Goal: Check status: Check status

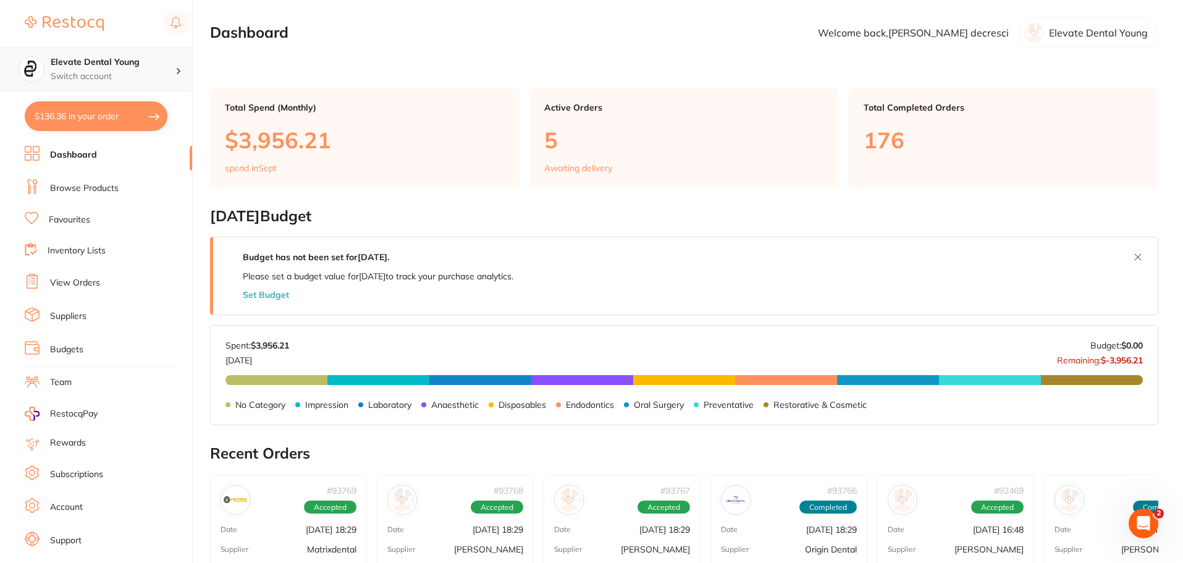
click at [107, 75] on p "Switch account" at bounding box center [113, 76] width 125 height 12
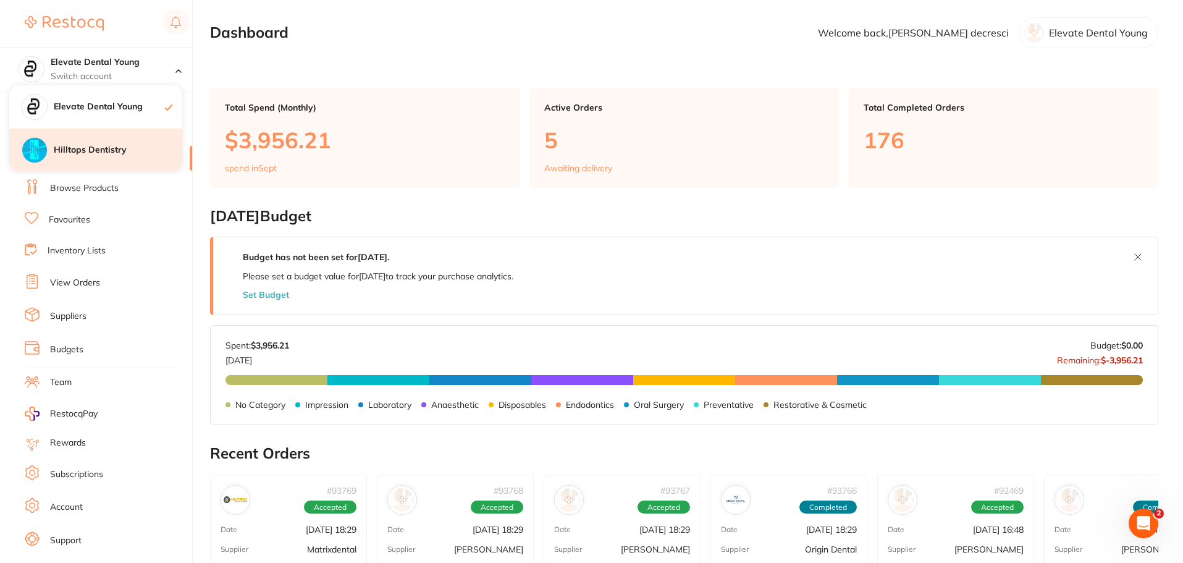
click at [98, 145] on h4 "Hilltops Dentistry" at bounding box center [118, 150] width 128 height 12
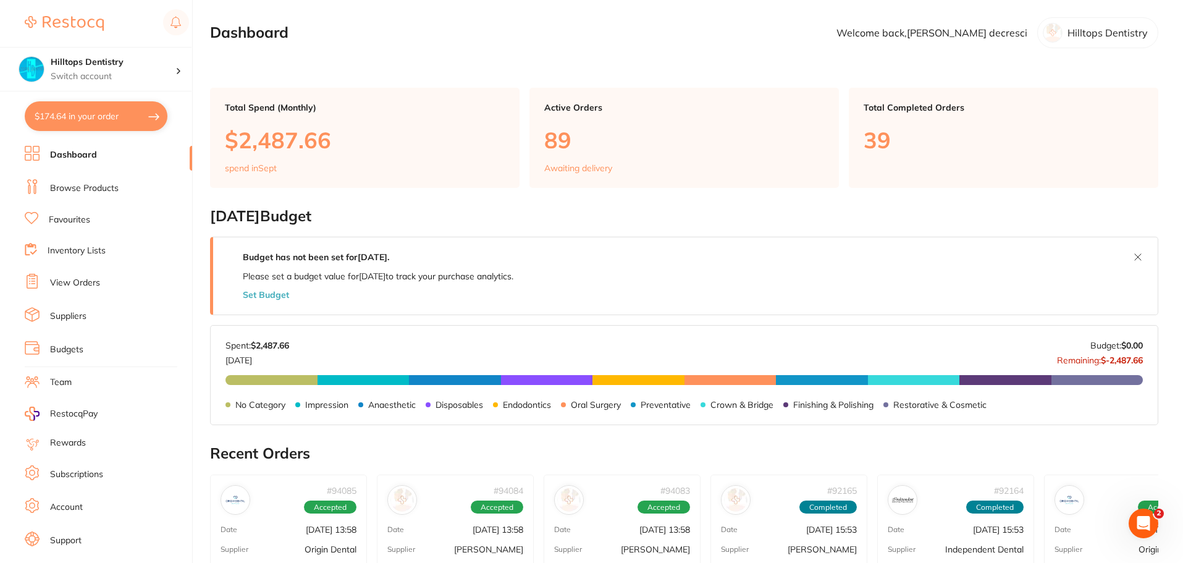
click at [70, 188] on link "Browse Products" at bounding box center [84, 188] width 69 height 12
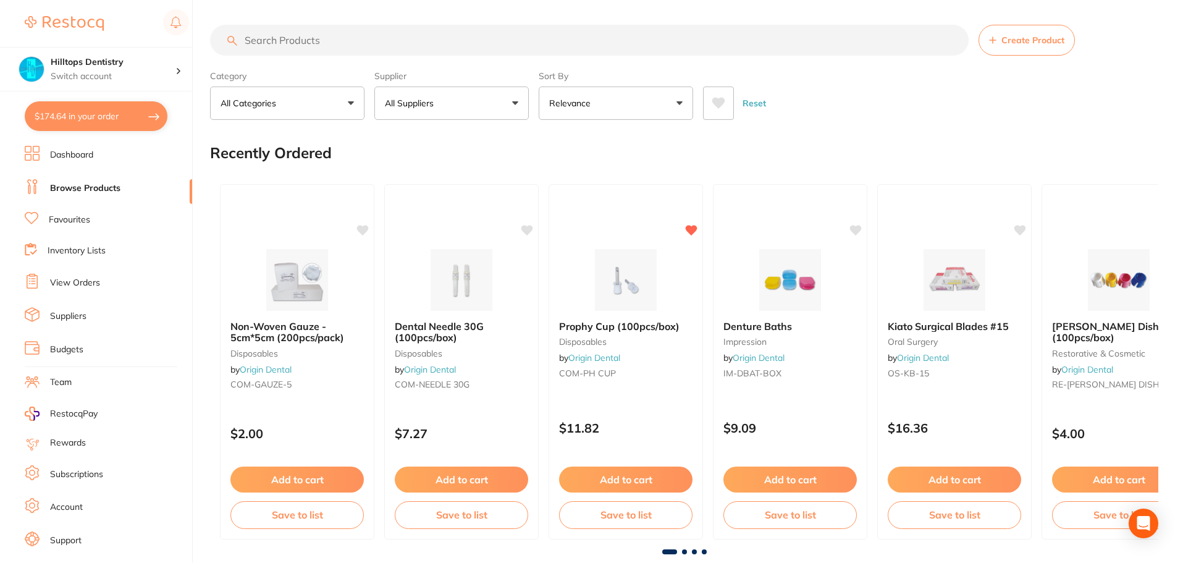
click at [83, 275] on li "View Orders" at bounding box center [108, 283] width 167 height 19
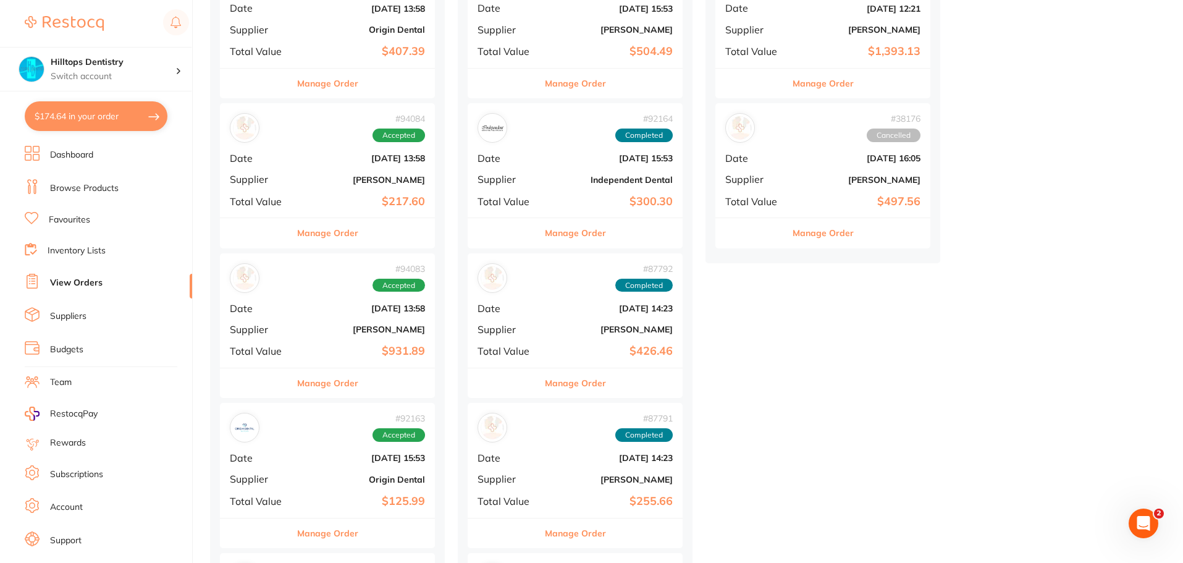
scroll to position [309, 0]
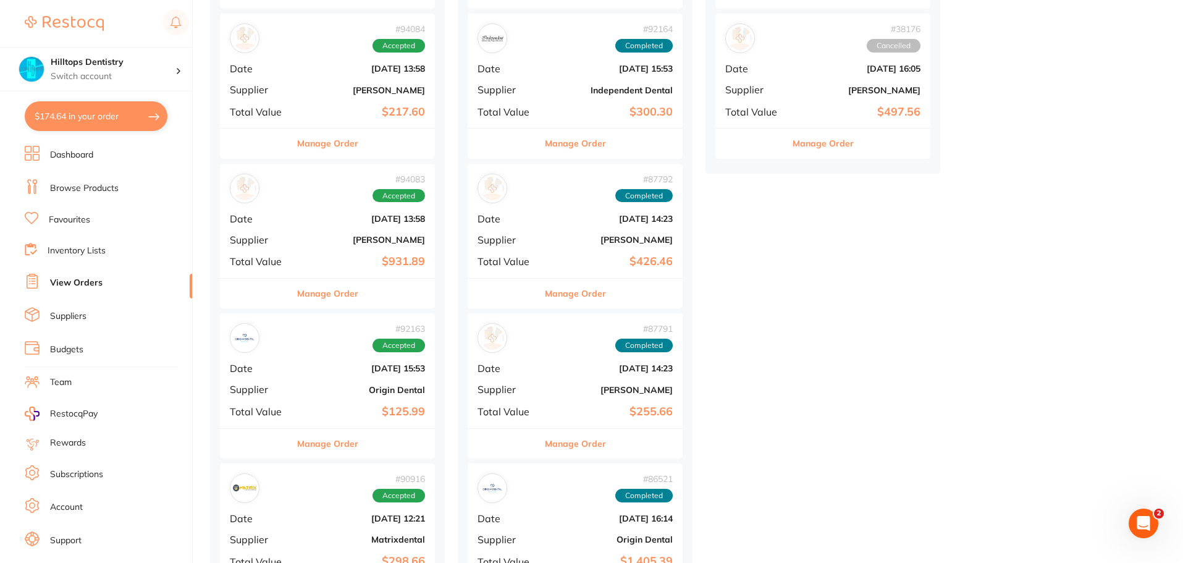
click at [364, 233] on div "# 94083 Accepted Date [DATE] 13:58 Supplier [PERSON_NAME] Total Value $931.89" at bounding box center [327, 221] width 215 height 114
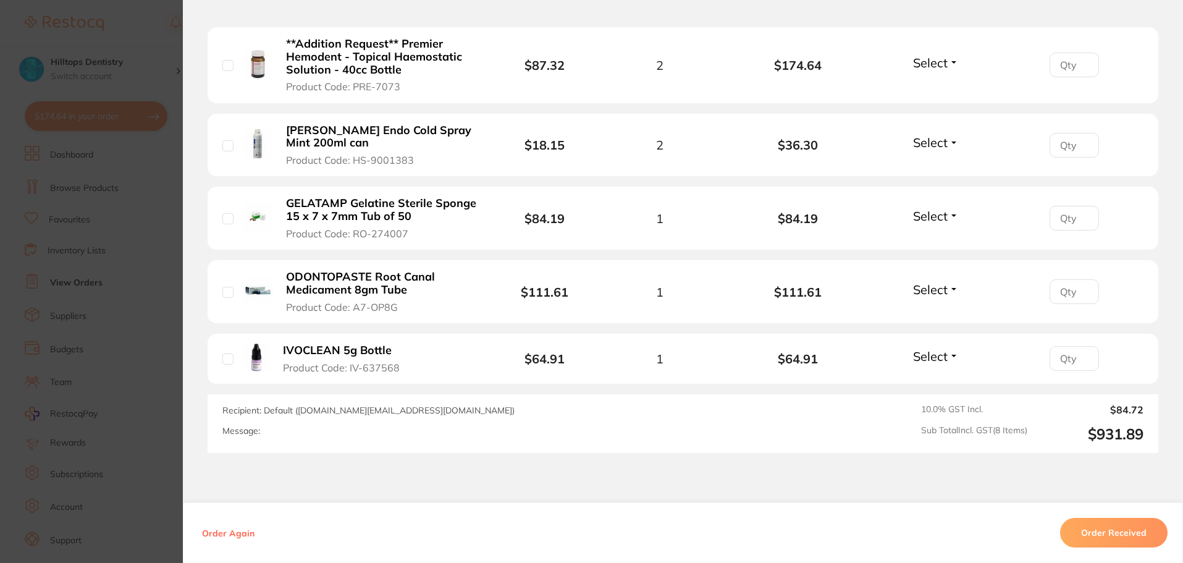
scroll to position [392, 0]
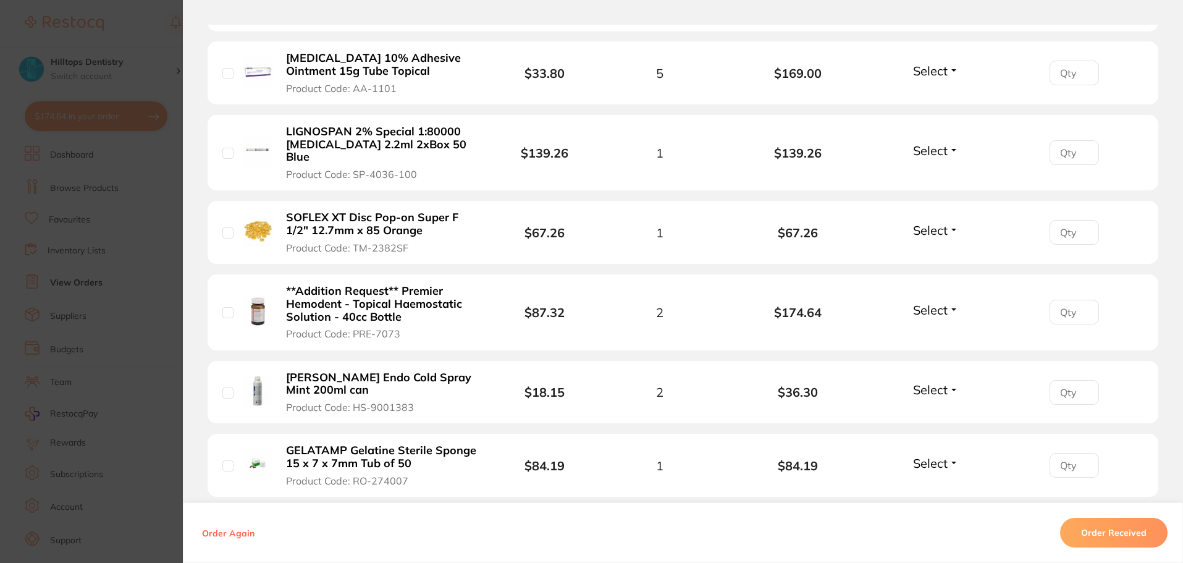
click at [153, 18] on section "Order ID: Restocq- 94083 Order Information Accepted Order Order Date Sept 18 20…" at bounding box center [591, 281] width 1183 height 563
